Goal: Check status: Check status

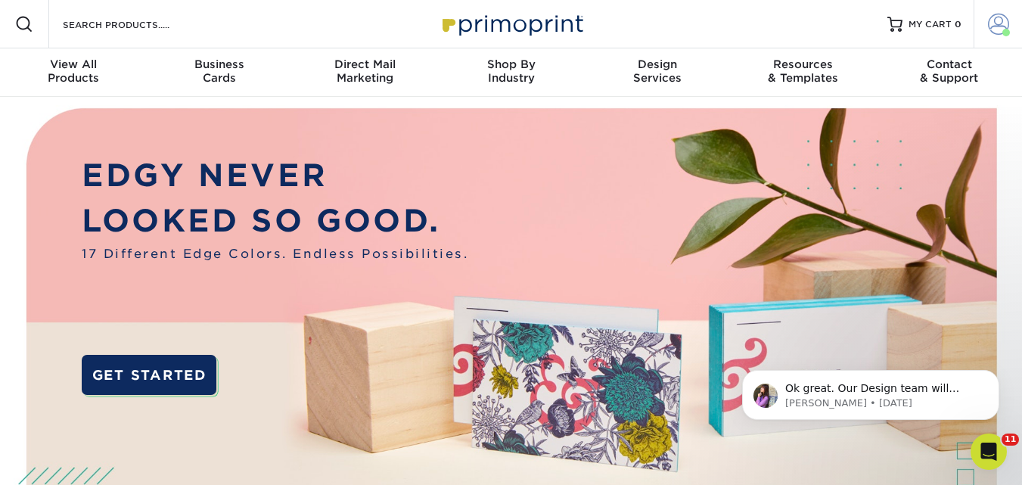
click at [999, 30] on span at bounding box center [998, 24] width 21 height 21
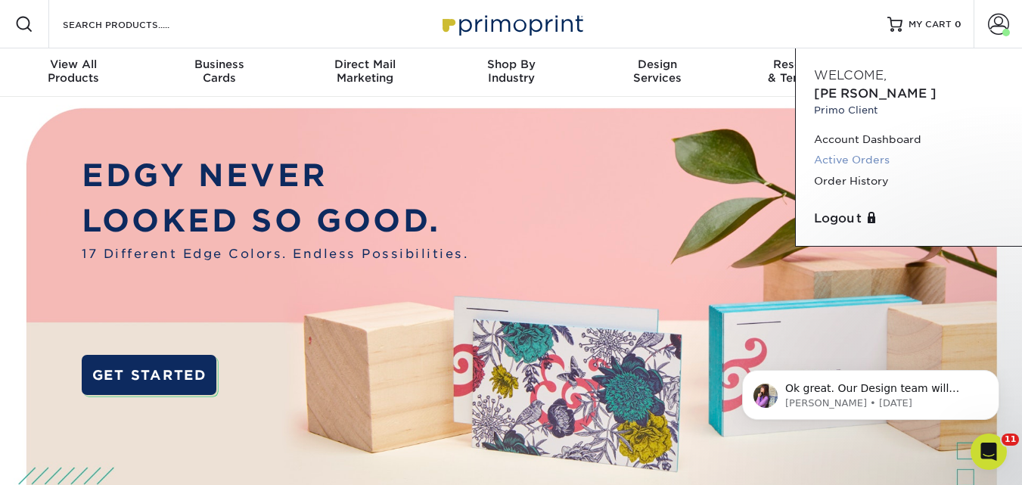
click at [860, 150] on link "Active Orders" at bounding box center [909, 160] width 190 height 20
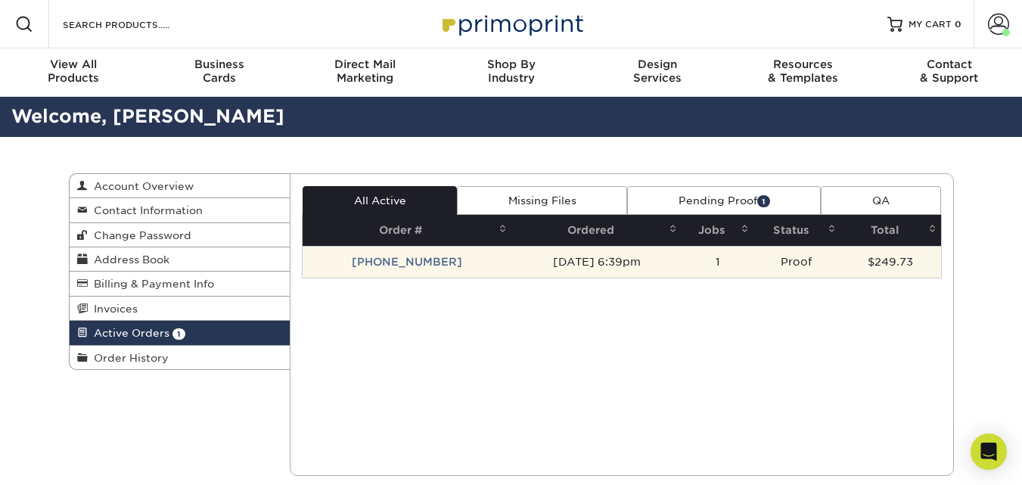
click at [405, 268] on td "[PHONE_NUMBER]" at bounding box center [407, 262] width 209 height 32
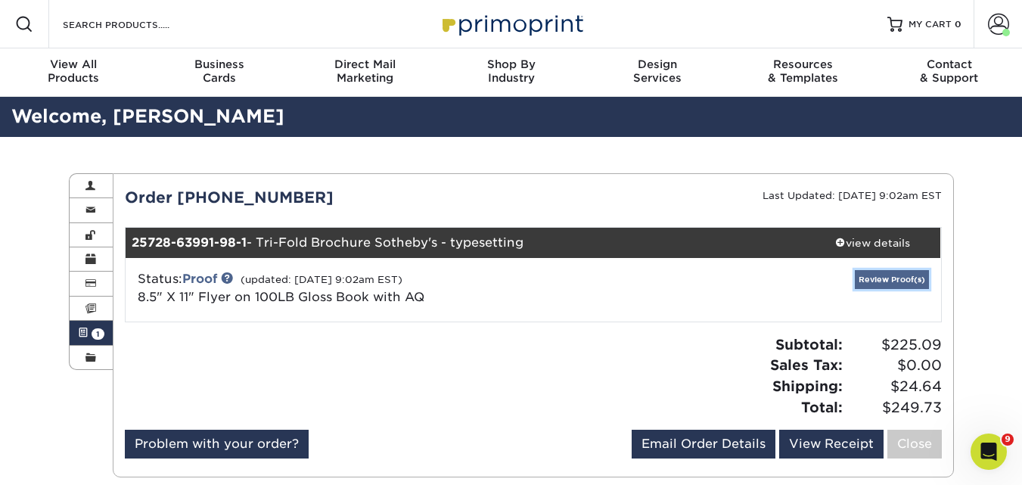
click at [889, 278] on link "Review Proof(s)" at bounding box center [892, 279] width 74 height 19
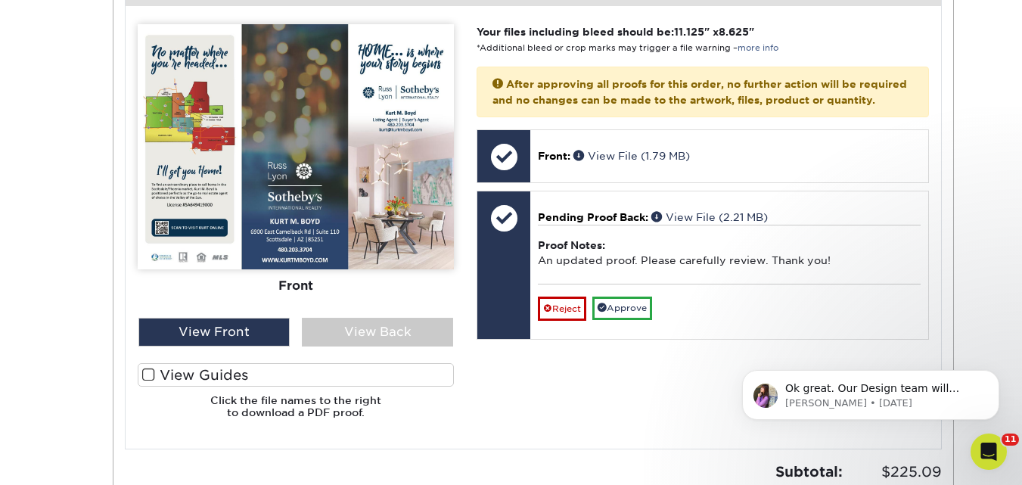
scroll to position [681, 0]
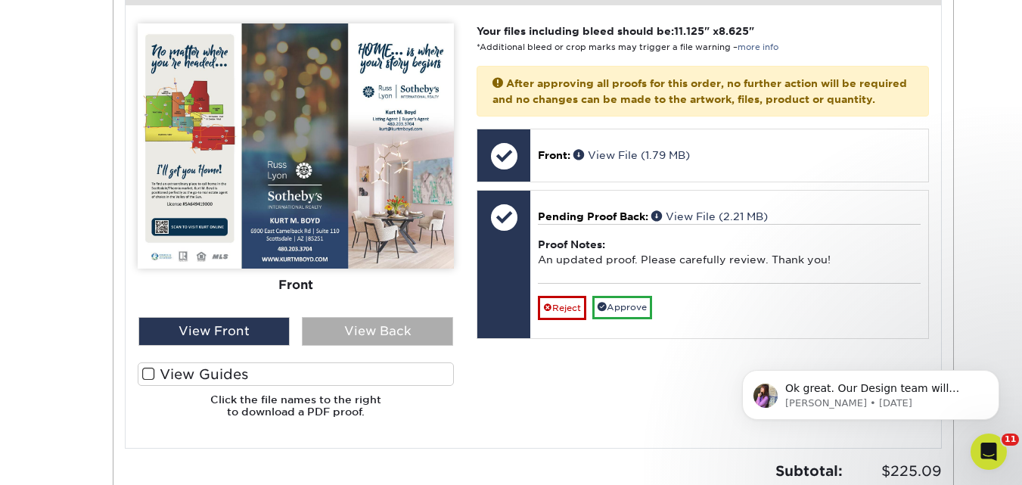
click at [356, 328] on div "View Back" at bounding box center [377, 331] width 151 height 29
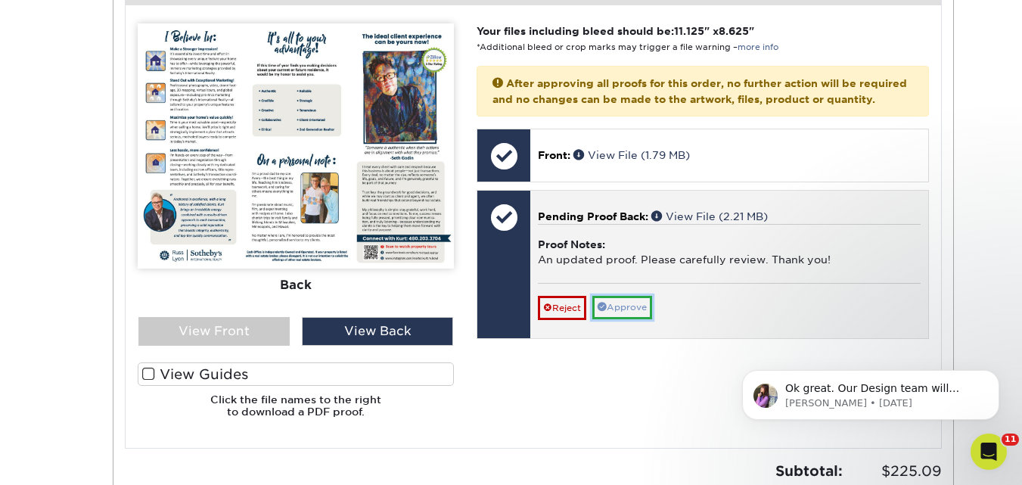
click at [629, 319] on link "Approve" at bounding box center [622, 307] width 60 height 23
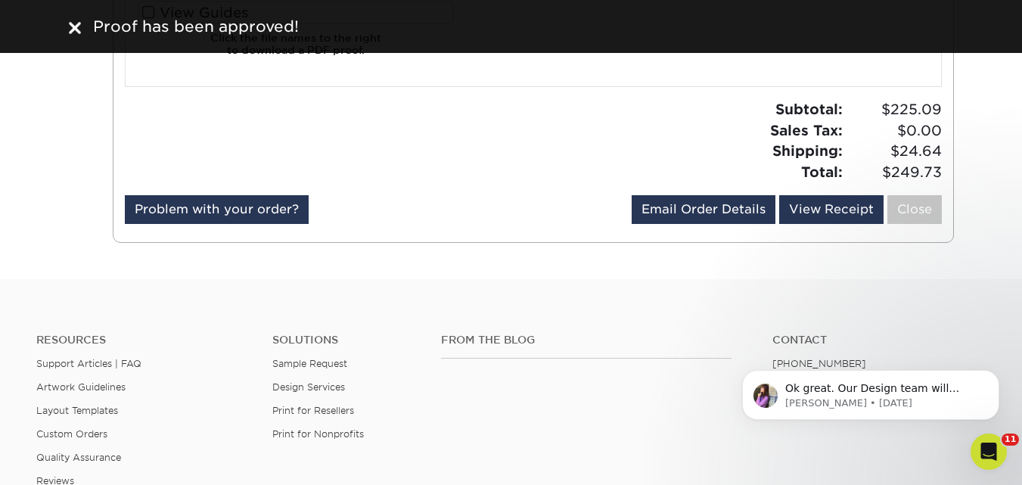
scroll to position [0, 0]
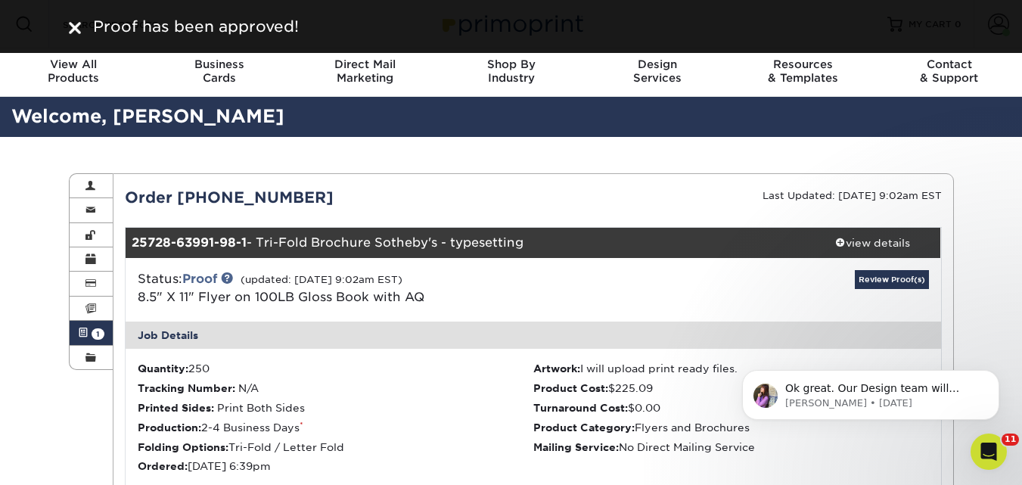
click at [79, 26] on div "Proof has been approved!" at bounding box center [511, 26] width 908 height 23
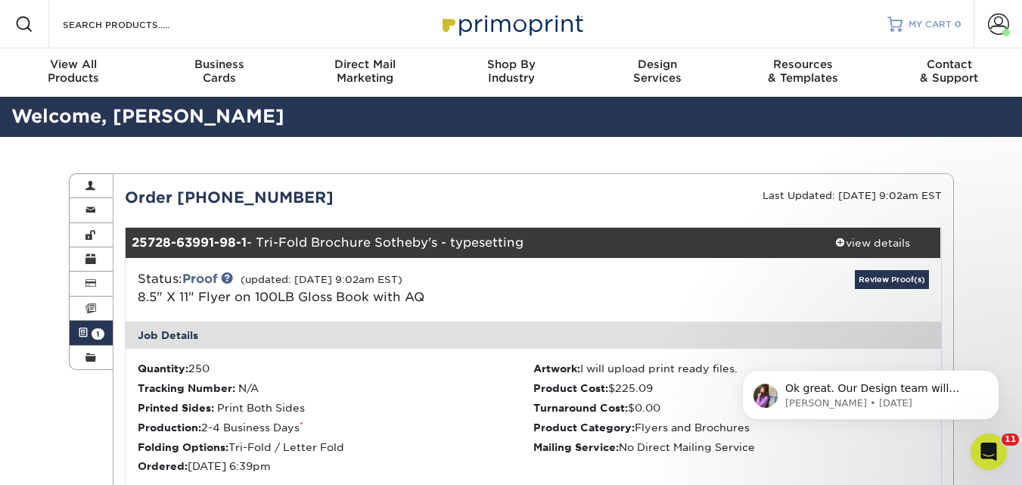
click at [949, 23] on span "MY CART" at bounding box center [929, 24] width 43 height 13
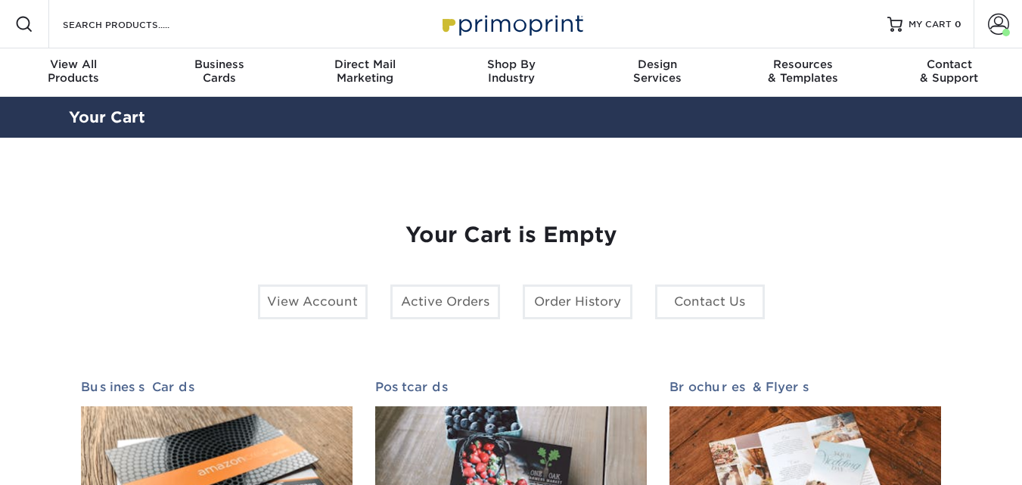
click at [998, 21] on span at bounding box center [998, 24] width 21 height 21
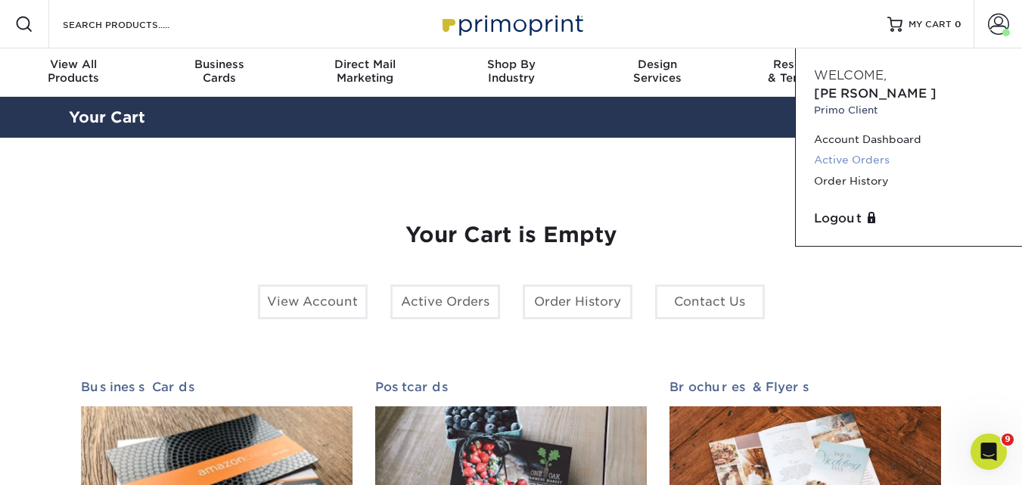
click at [862, 150] on link "Active Orders" at bounding box center [909, 160] width 190 height 20
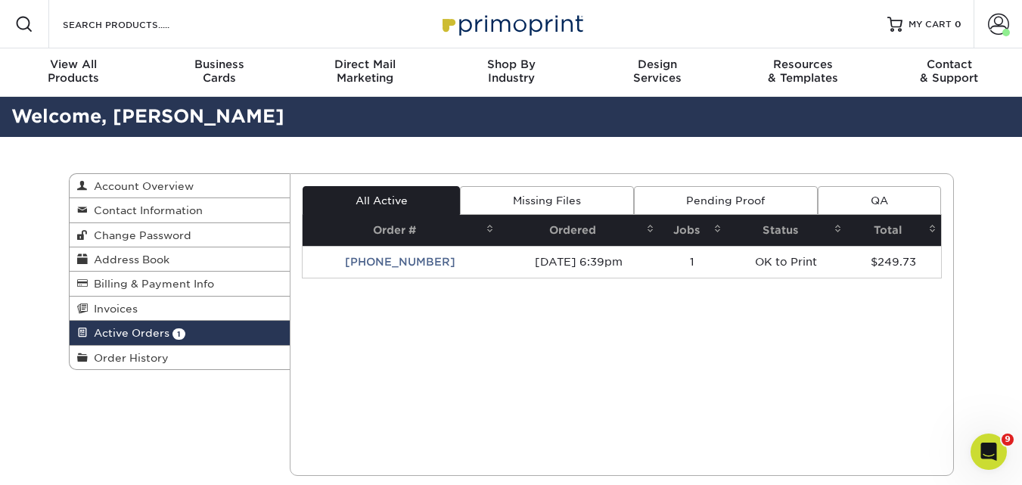
click at [751, 209] on link "Pending Proof" at bounding box center [726, 200] width 184 height 29
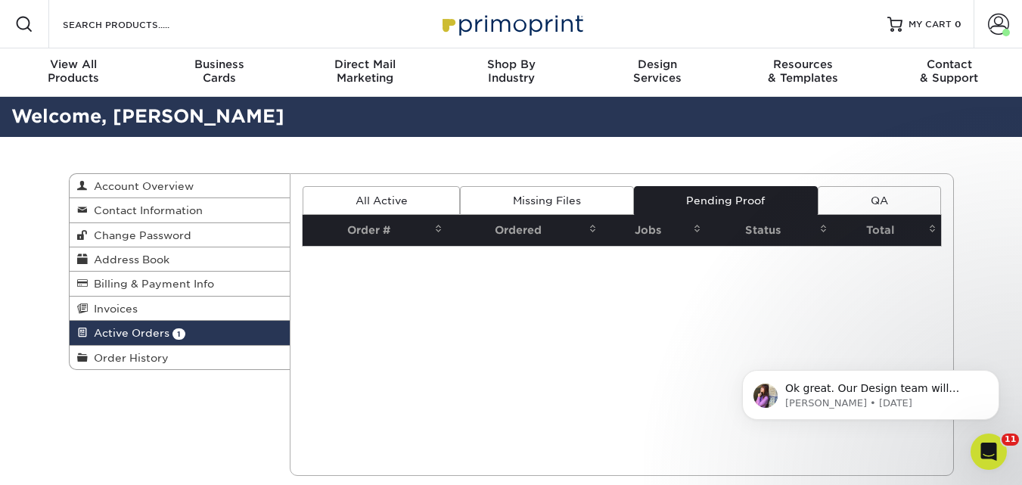
click at [566, 200] on link "Missing Files" at bounding box center [546, 200] width 173 height 29
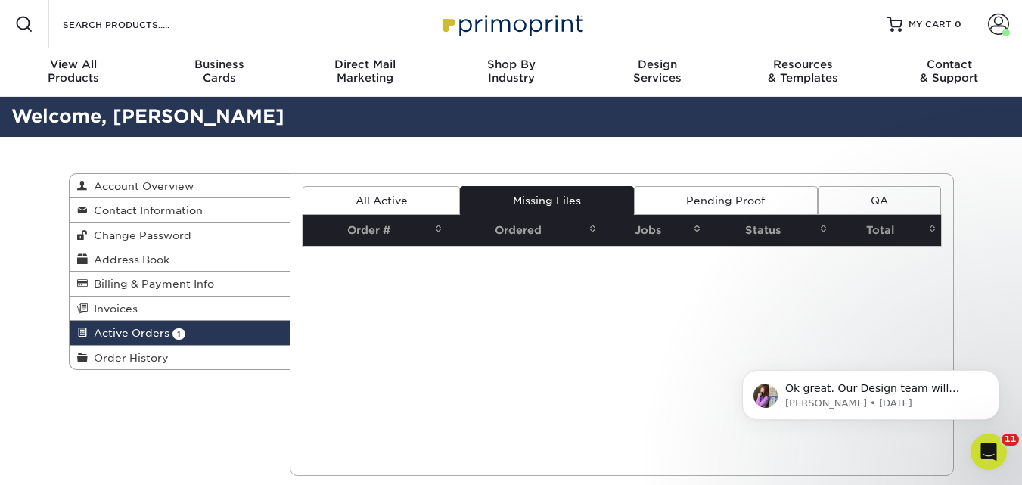
click at [397, 200] on link "All Active" at bounding box center [381, 200] width 157 height 29
